Goal: Transaction & Acquisition: Subscribe to service/newsletter

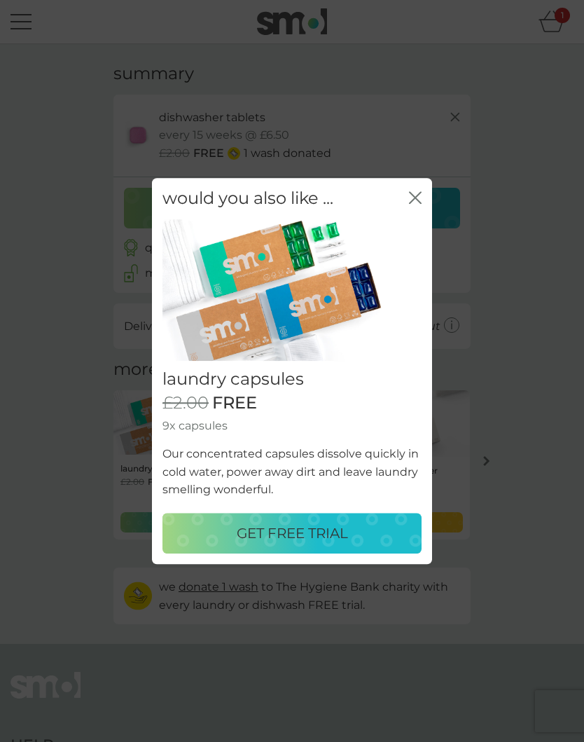
click at [354, 522] on div "GET FREE TRIAL" at bounding box center [291, 533] width 231 height 22
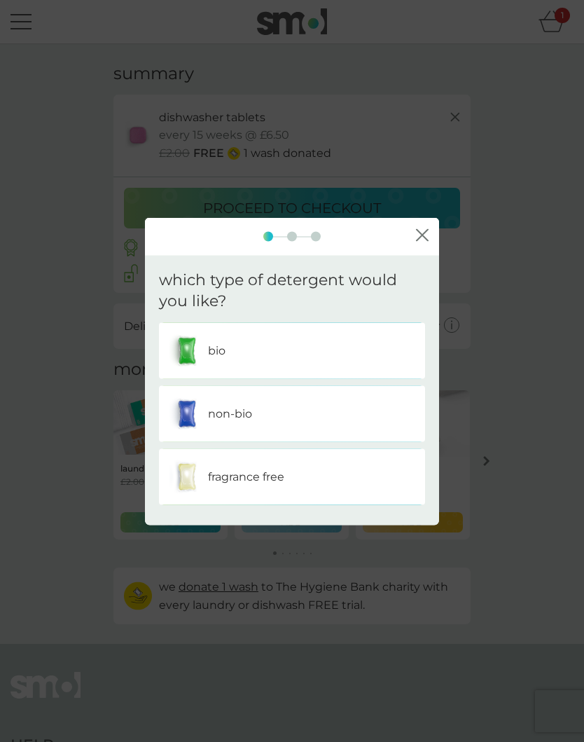
click at [392, 415] on div "non-bio" at bounding box center [291, 413] width 245 height 35
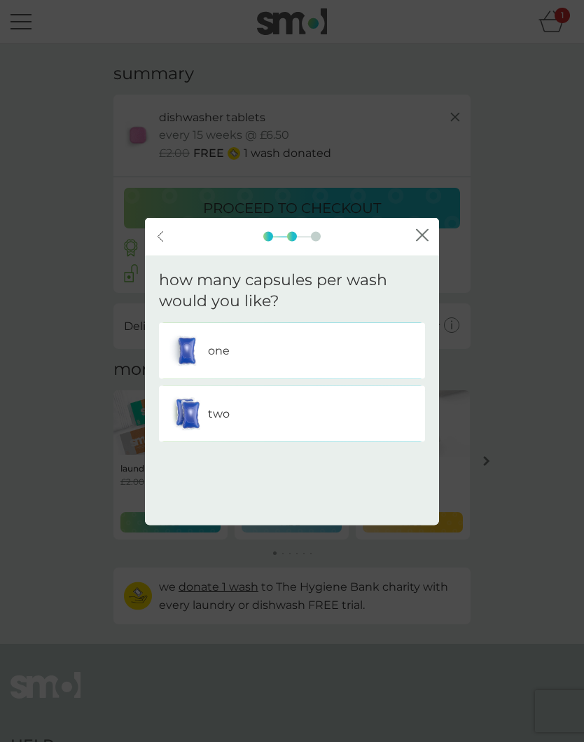
click at [230, 347] on div "one" at bounding box center [291, 350] width 245 height 35
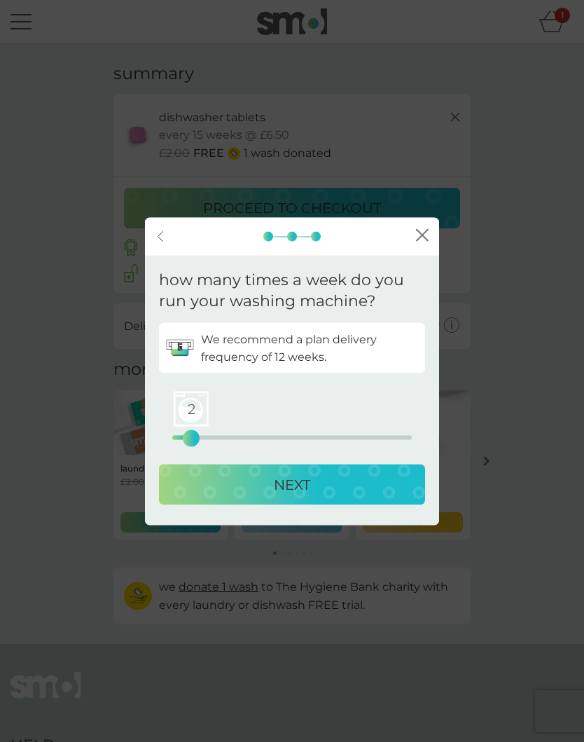
click at [321, 482] on div "NEXT" at bounding box center [292, 484] width 238 height 22
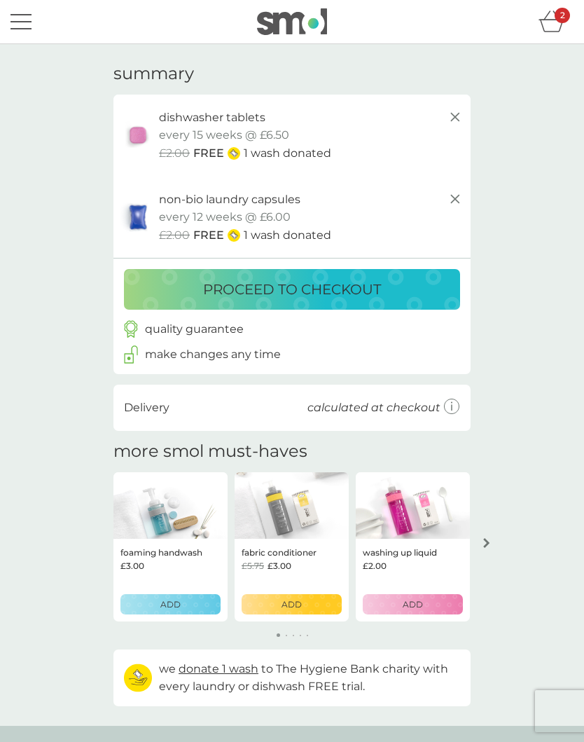
click at [363, 285] on p "proceed to checkout" at bounding box center [292, 289] width 178 height 22
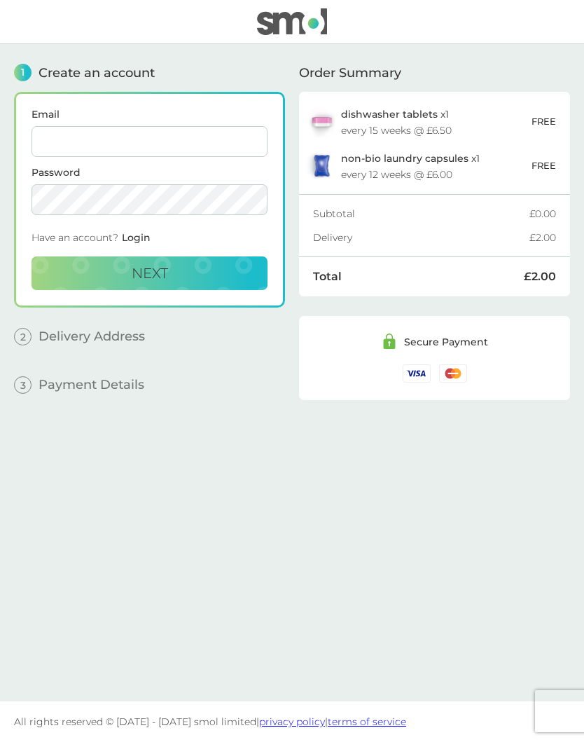
click at [102, 140] on input "Email" at bounding box center [150, 141] width 236 height 31
type input "[EMAIL_ADDRESS][DOMAIN_NAME]"
click at [195, 282] on button "Next" at bounding box center [150, 273] width 236 height 34
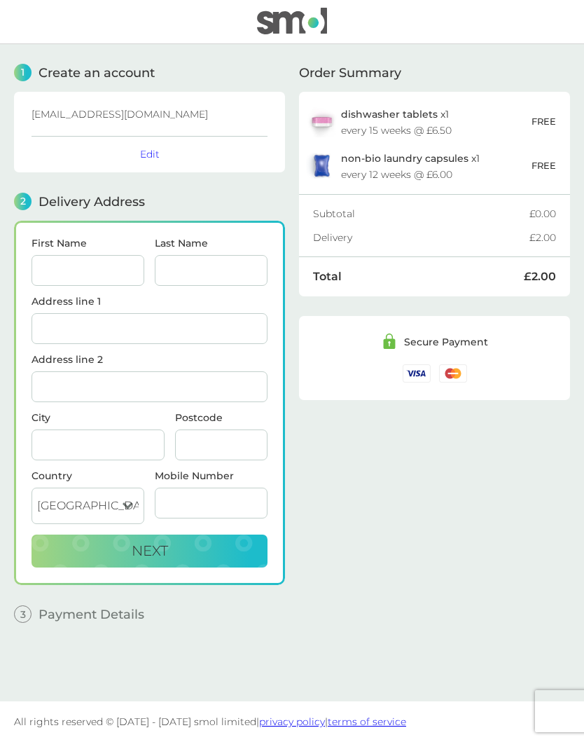
click at [99, 277] on input "First Name" at bounding box center [88, 270] width 113 height 31
type input "[PERSON_NAME]"
click at [221, 265] on input "Last Name" at bounding box center [211, 270] width 113 height 31
type input "[PERSON_NAME]"
click at [151, 324] on input "Address line 1" at bounding box center [150, 328] width 236 height 31
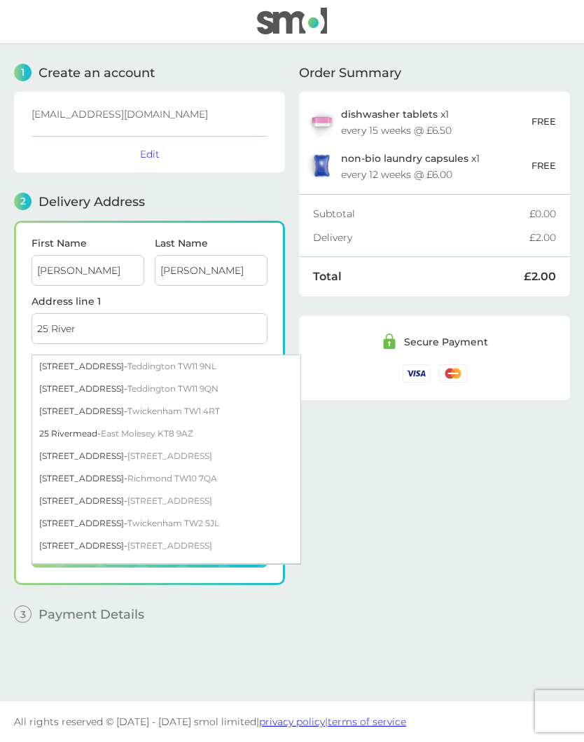
click at [111, 371] on div "[STREET_ADDRESS]" at bounding box center [166, 366] width 268 height 22
type input "[STREET_ADDRESS]"
type input "Teddington"
type input "TW11 9NL"
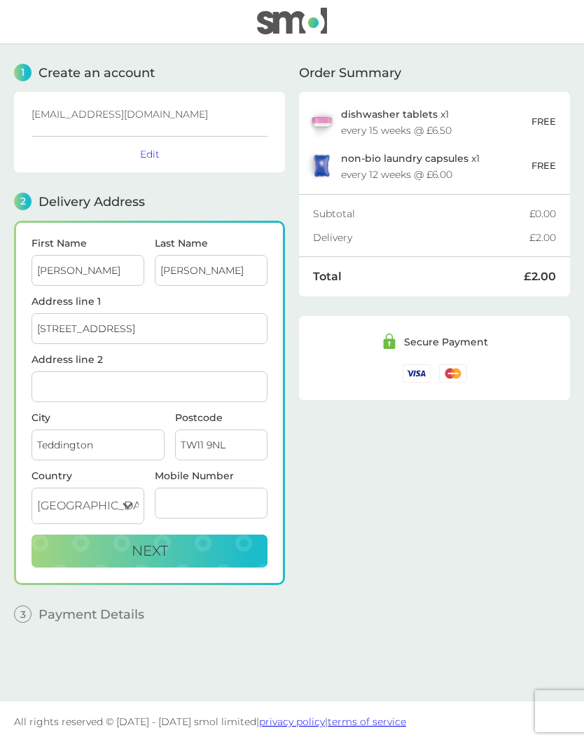
click at [202, 546] on button "Next" at bounding box center [150, 551] width 236 height 34
type input "07747111525"
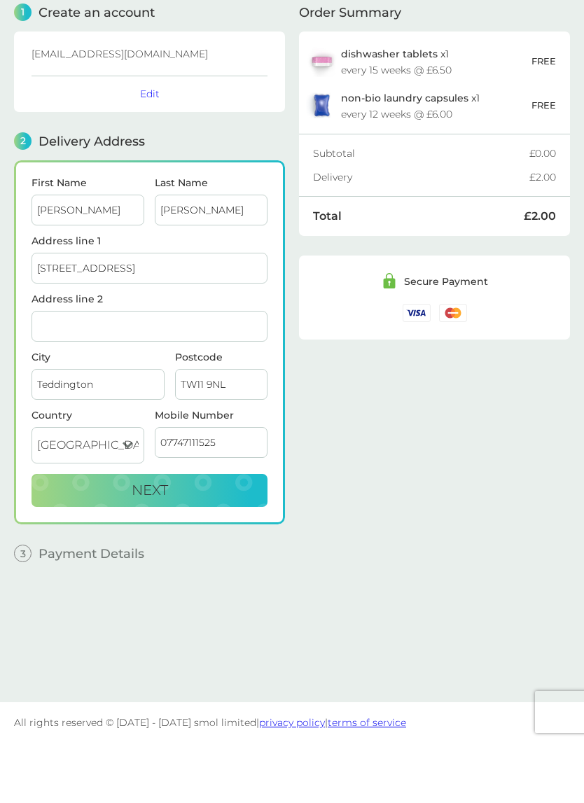
click at [220, 534] on button "Next" at bounding box center [150, 551] width 236 height 34
checkbox input "true"
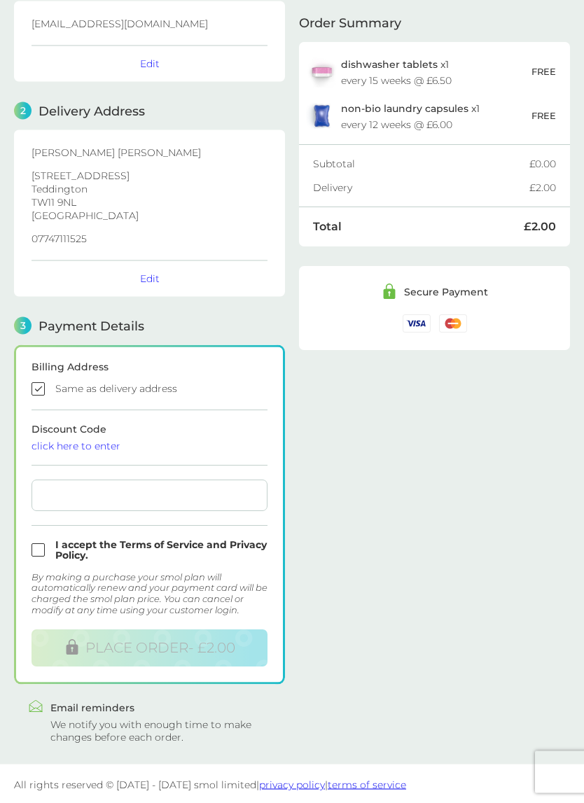
scroll to position [91, 0]
click at [46, 553] on input "checkbox" at bounding box center [150, 550] width 236 height 21
checkbox input "true"
